Goal: Information Seeking & Learning: Learn about a topic

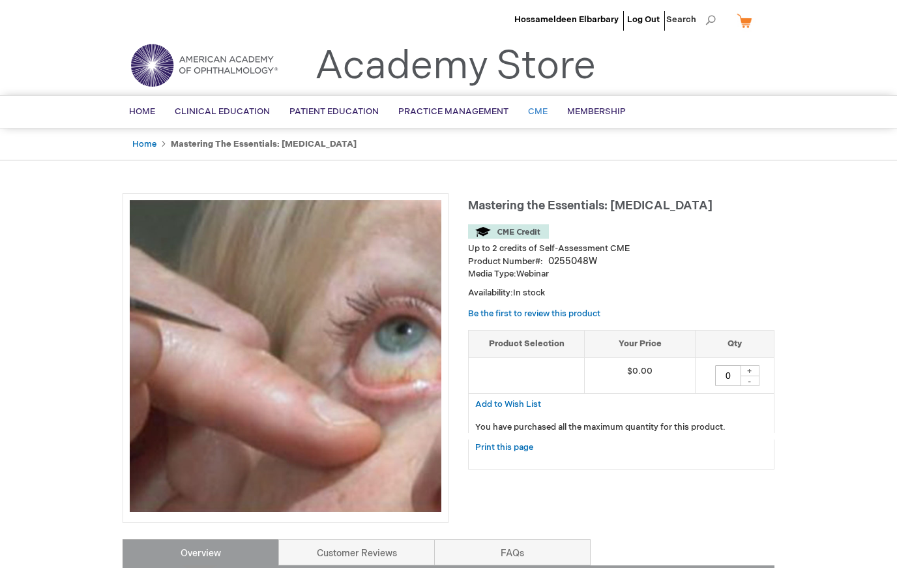
click at [532, 108] on span "CME" at bounding box center [538, 111] width 20 height 10
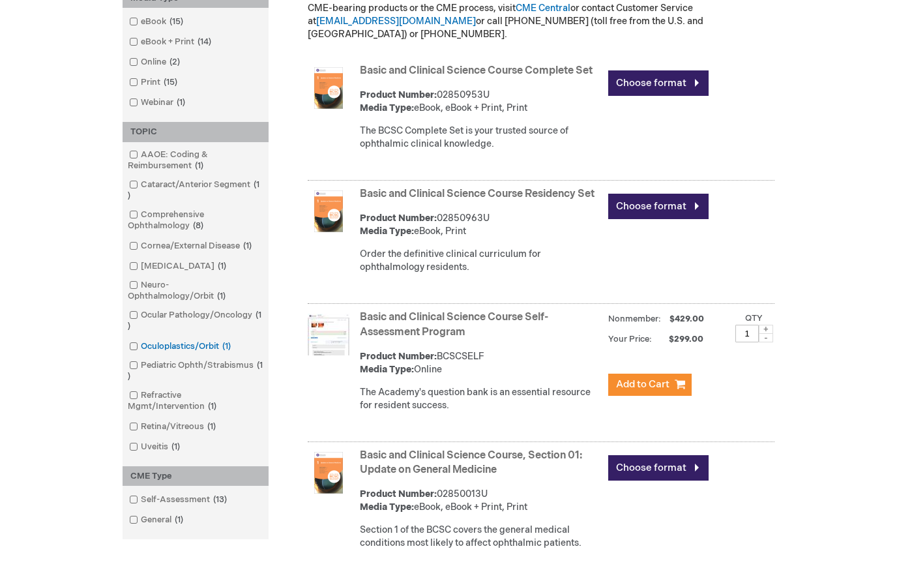
click at [128, 343] on input "checkbox" at bounding box center [128, 344] width 8 height 8
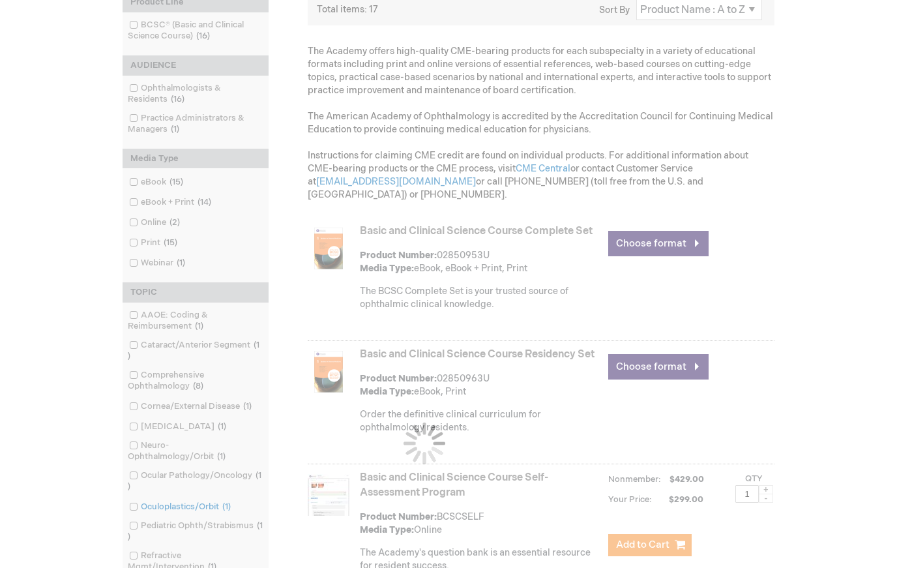
scroll to position [222, 0]
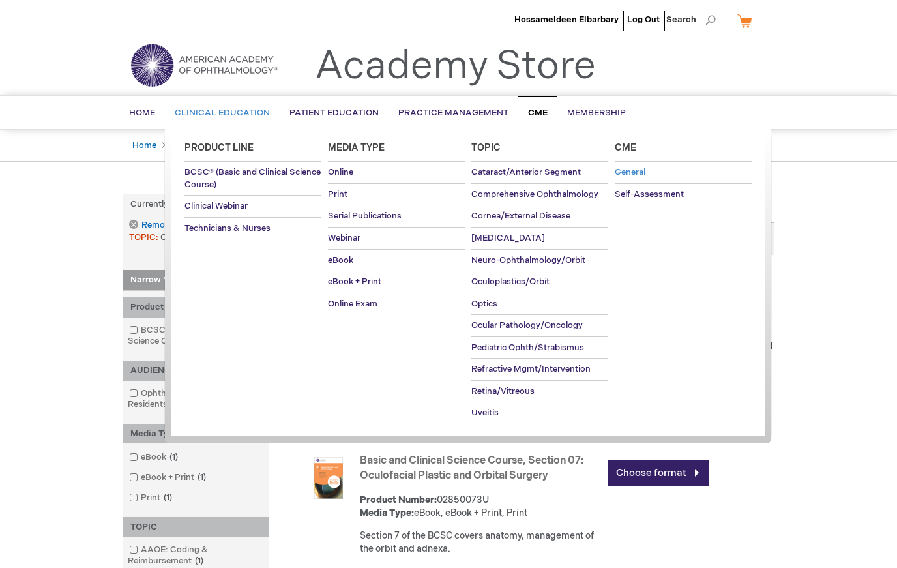
click at [635, 168] on span "General" at bounding box center [630, 172] width 31 height 10
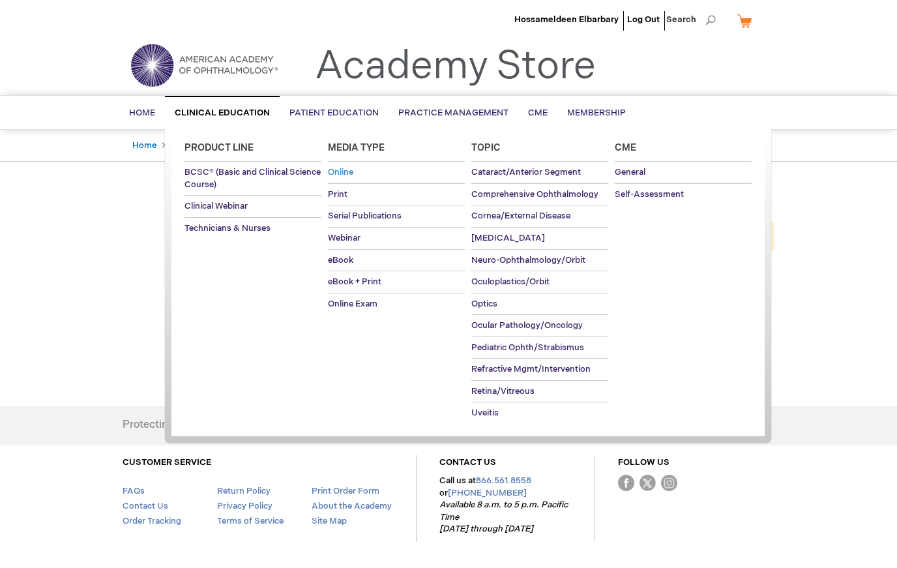
click at [352, 166] on link "Online" at bounding box center [396, 173] width 137 height 22
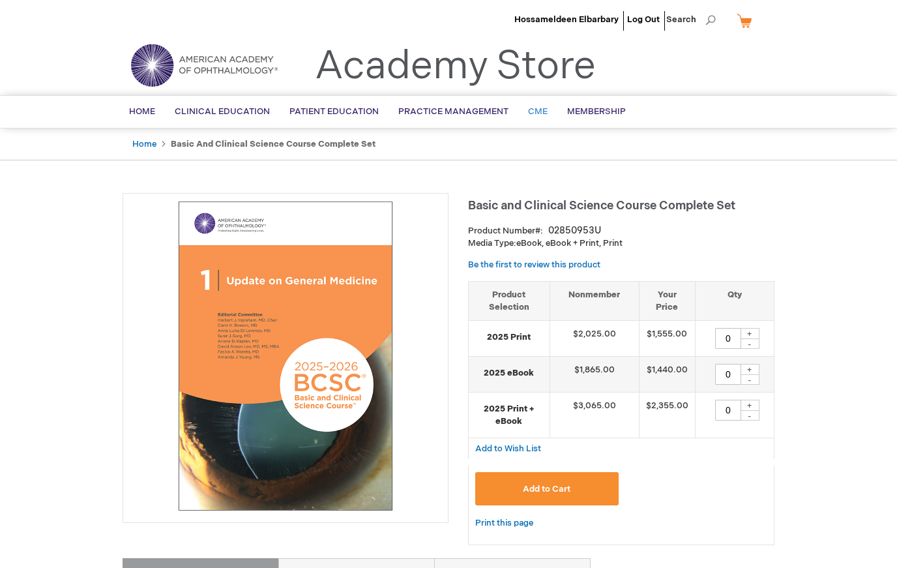
click at [541, 111] on span "CME" at bounding box center [538, 111] width 20 height 10
